Goal: Information Seeking & Learning: Check status

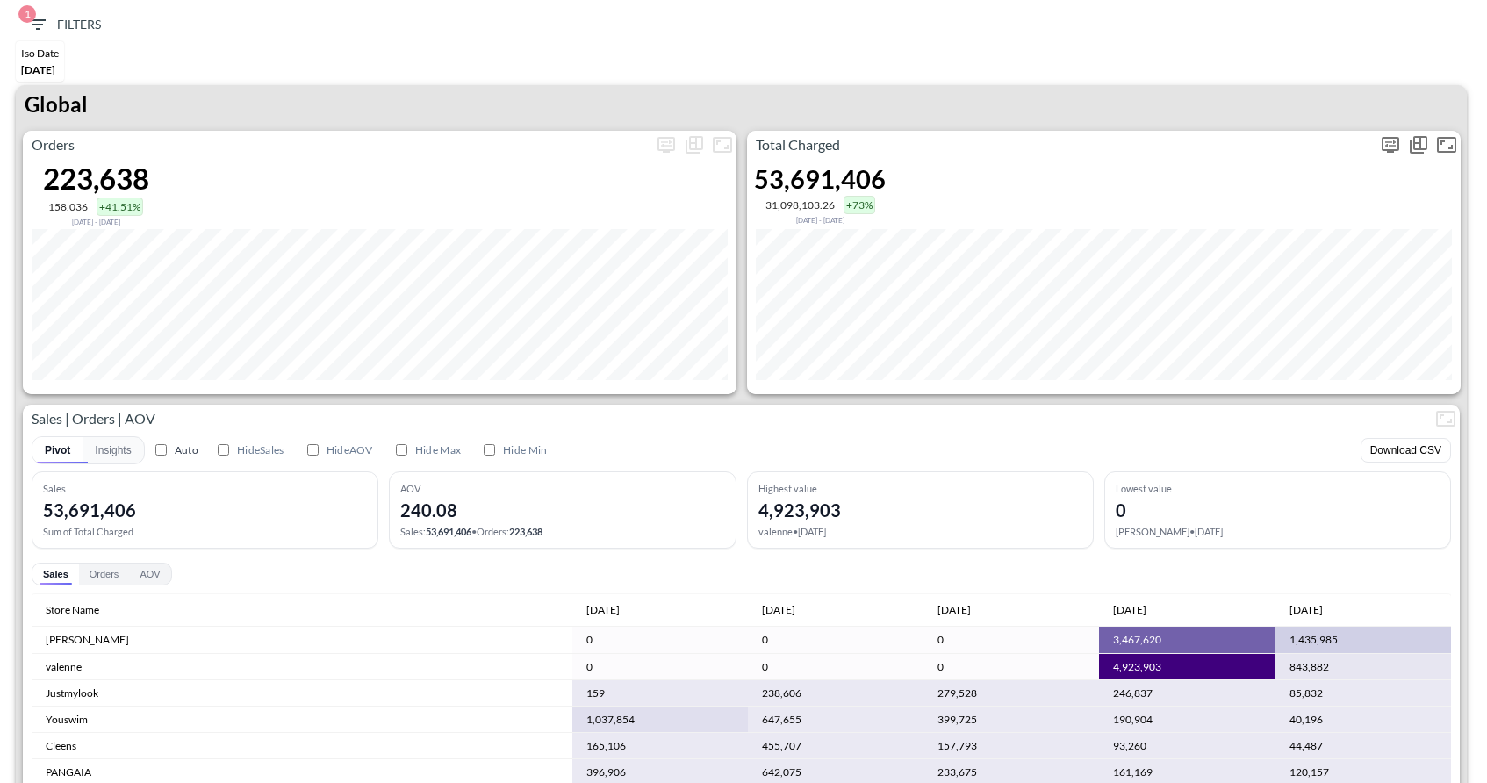
click at [1391, 141] on icon "more" at bounding box center [1389, 144] width 21 height 21
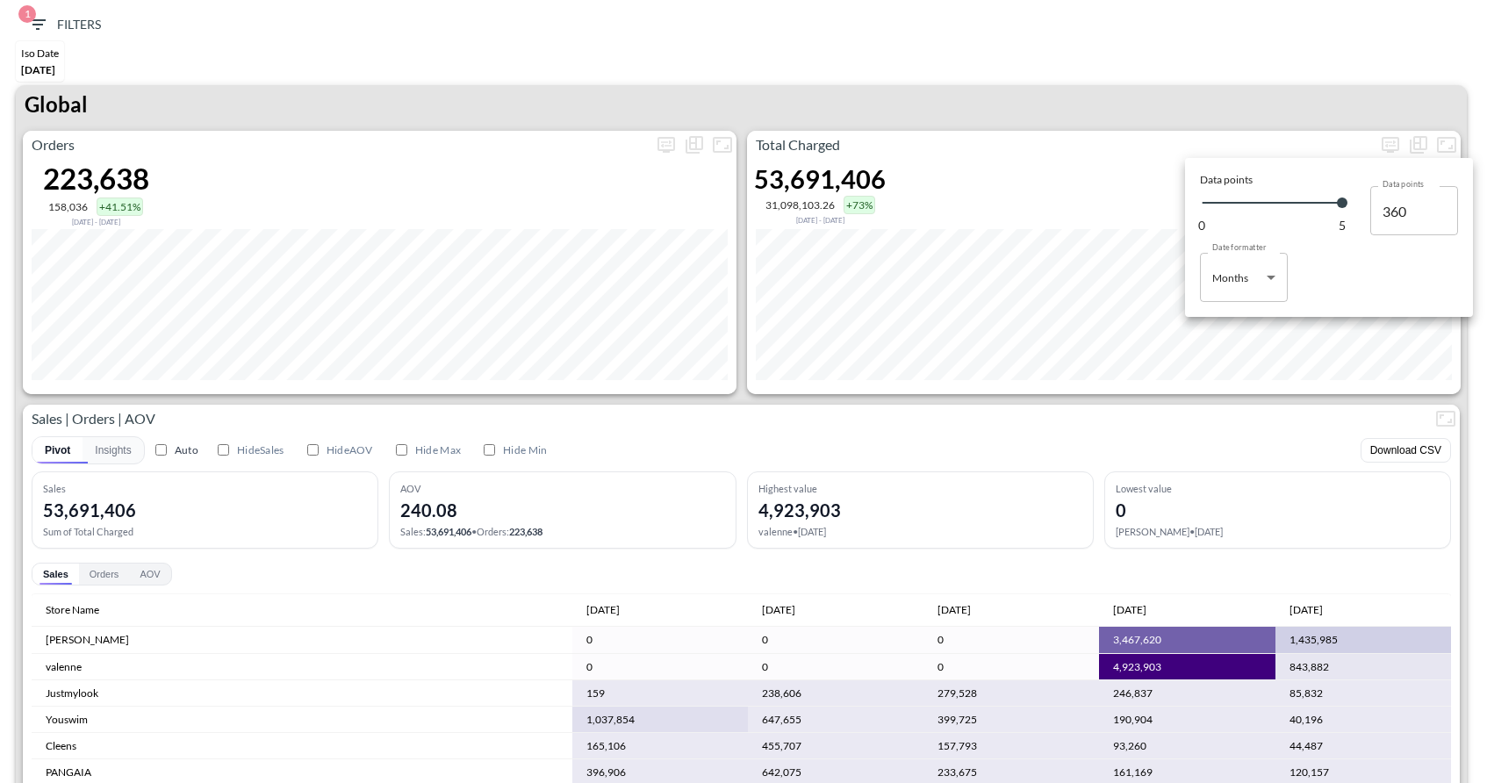
click at [1259, 260] on body "BI.P.EYE, Interactive Analytics Dashboards 1 Filters Iso Date [DATE] Global Ord…" at bounding box center [743, 391] width 1487 height 783
click at [1228, 327] on div "Days" at bounding box center [1225, 322] width 23 height 16
type input "Days"
type input "132"
click at [1198, 89] on div at bounding box center [743, 391] width 1487 height 783
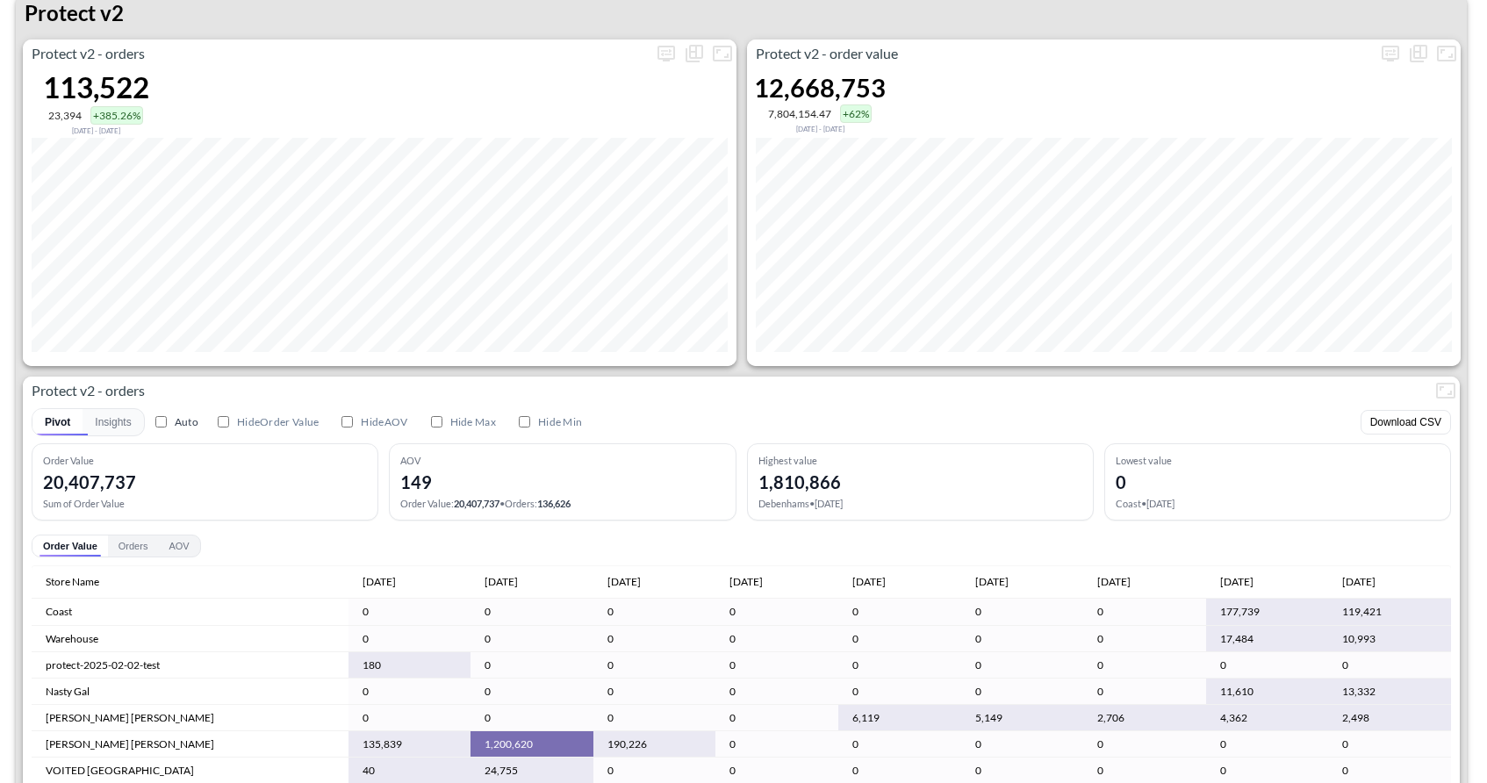
scroll to position [3407, 0]
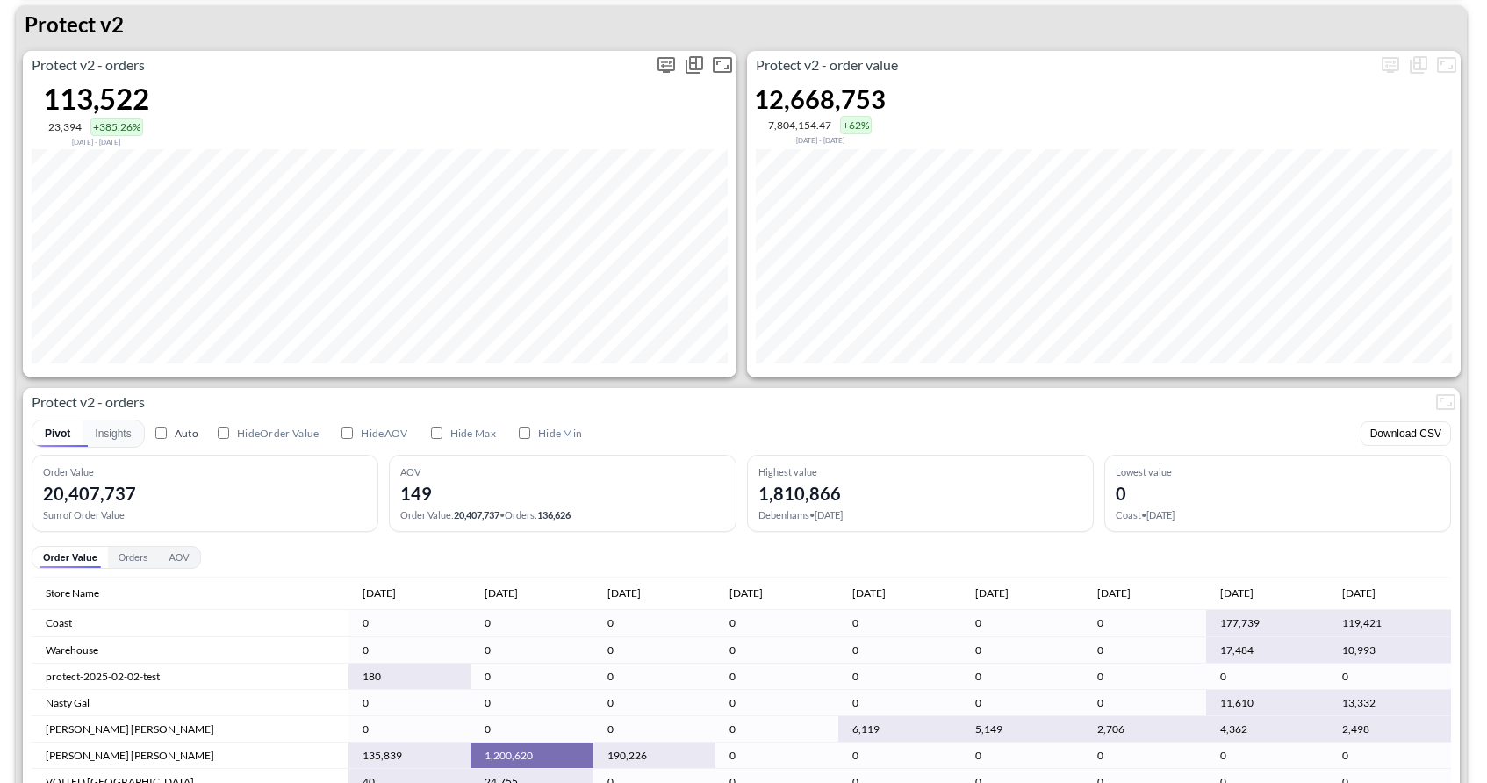
click at [651, 69] on p "Protect v2 - orders" at bounding box center [337, 64] width 629 height 21
click at [660, 67] on icon "more" at bounding box center [666, 64] width 21 height 21
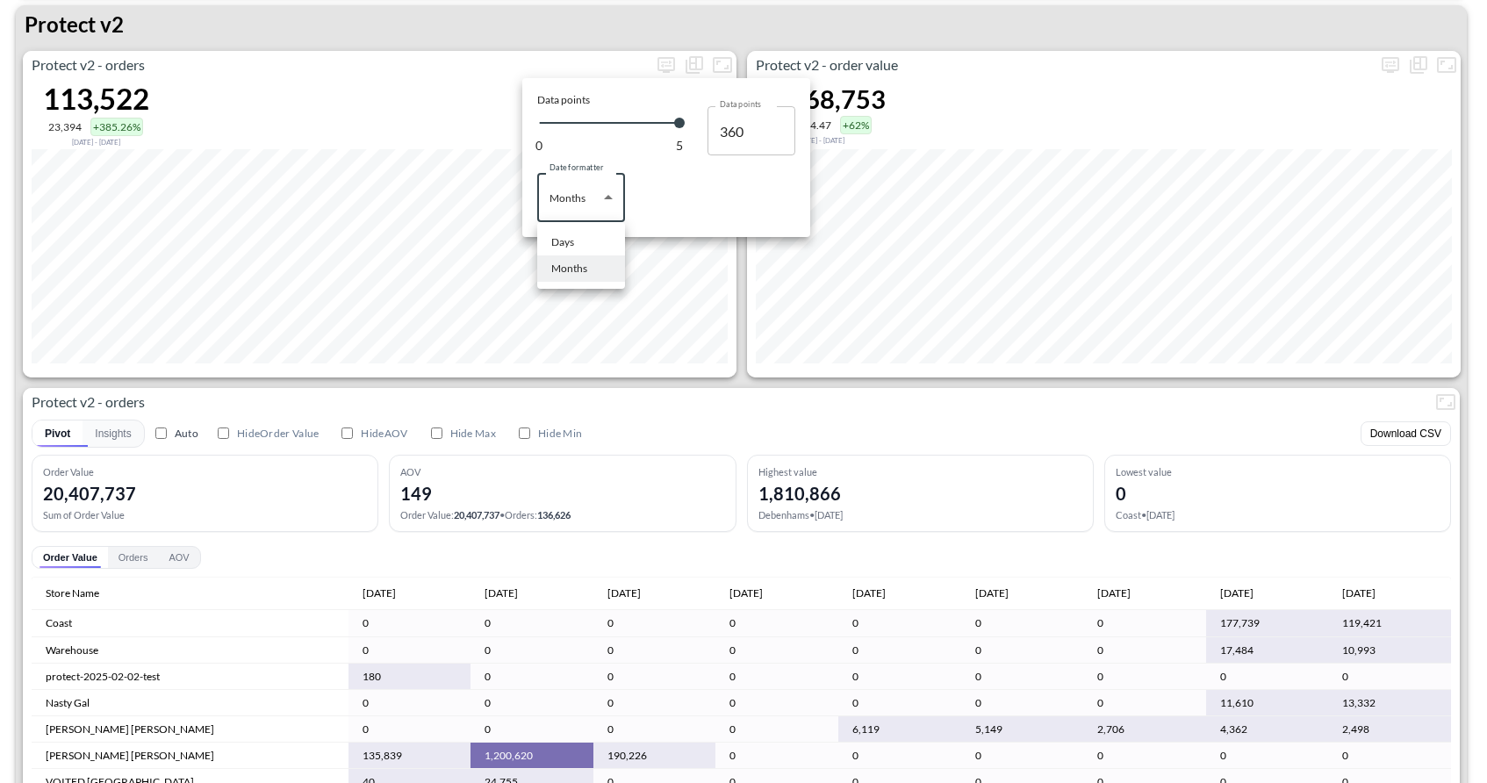
click at [617, 192] on body "BI.P.EYE, Interactive Analytics Dashboards 1 Filters Iso Date [DATE] Global Ord…" at bounding box center [743, 391] width 1487 height 783
click at [572, 247] on div "Days" at bounding box center [562, 242] width 23 height 16
type input "Days"
type input "132"
